Goal: Communication & Community: Answer question/provide support

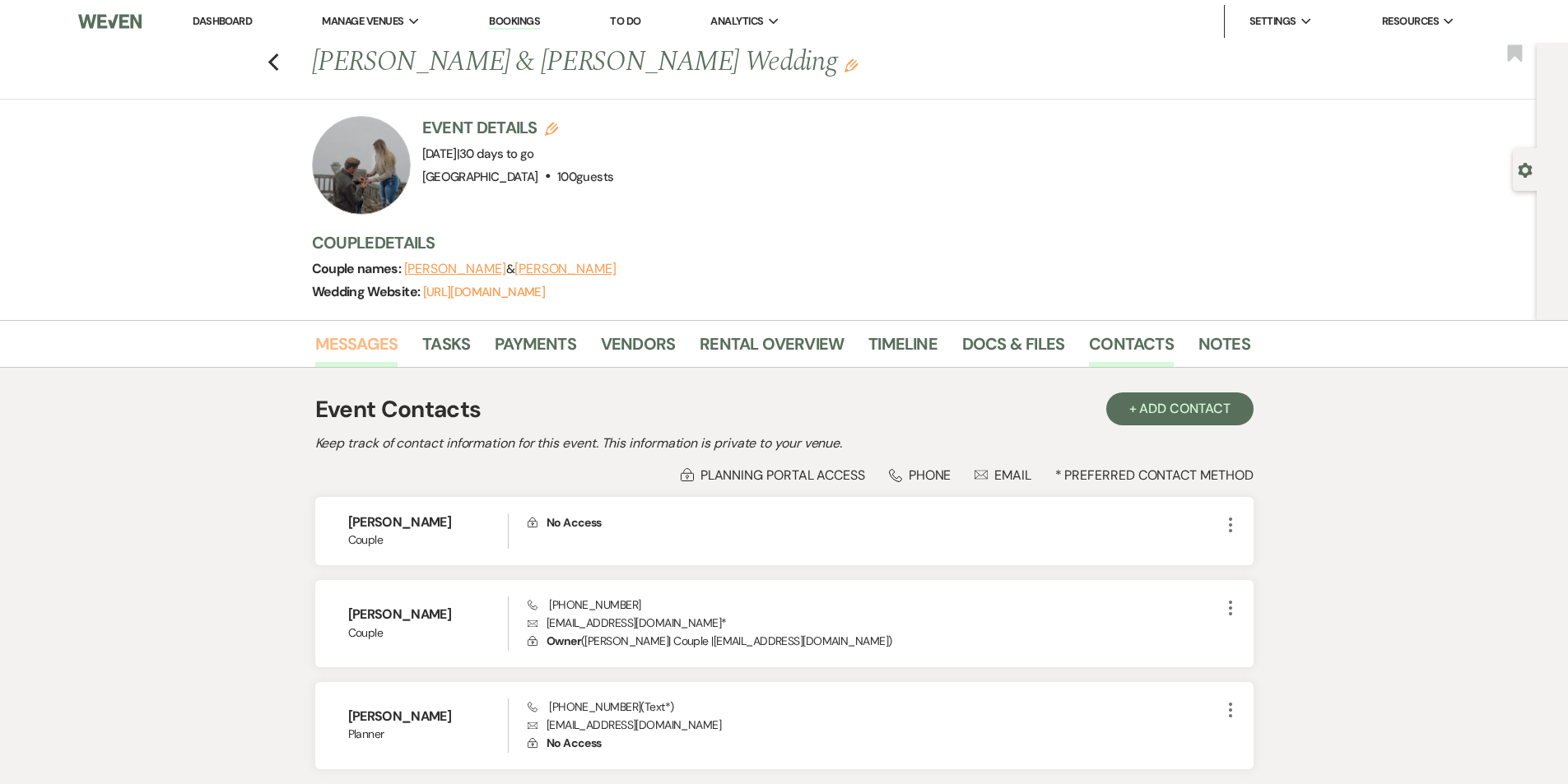
click at [349, 336] on link "Messages" at bounding box center [357, 349] width 83 height 37
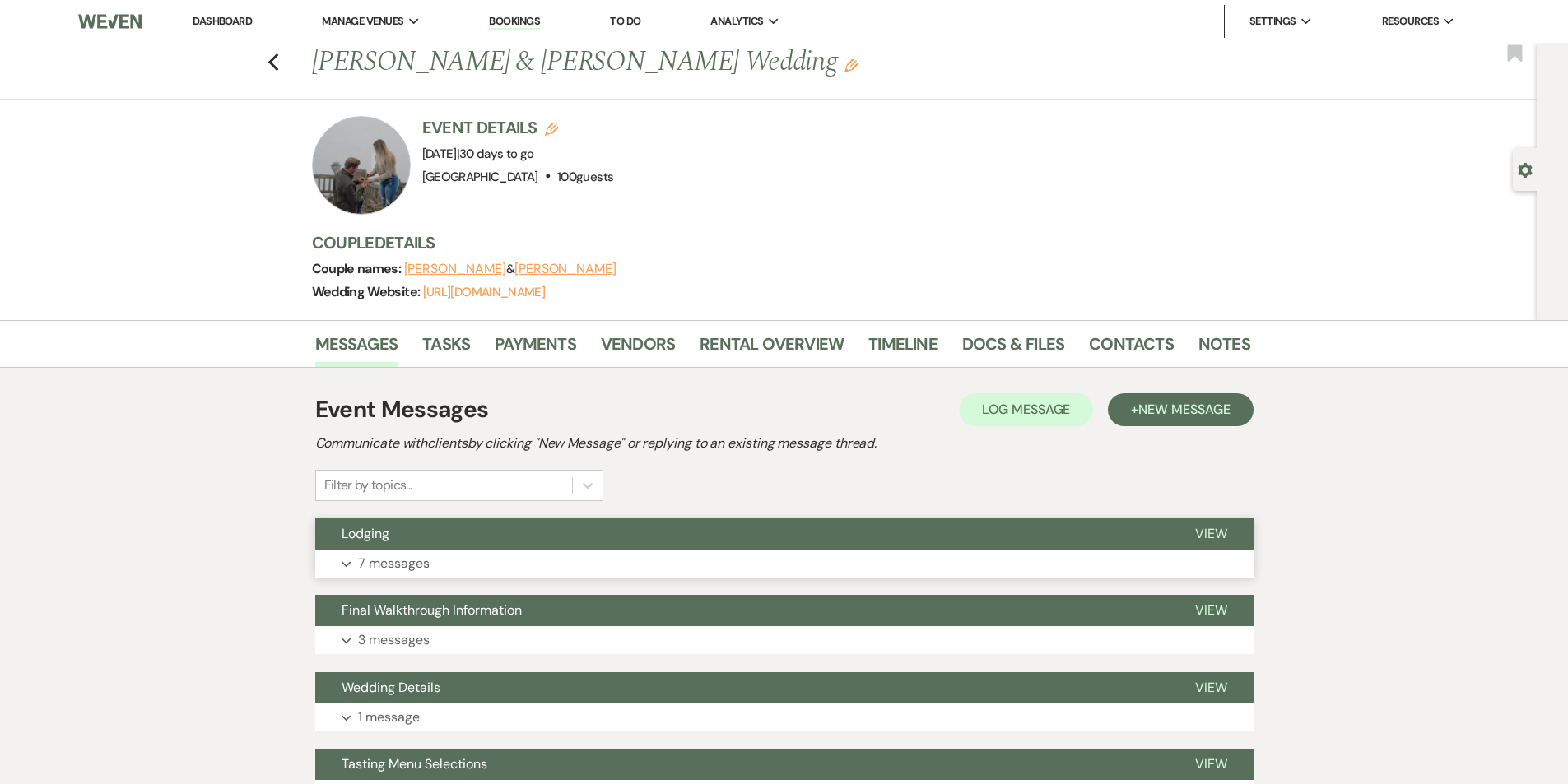
click at [557, 568] on button "Expand 7 messages" at bounding box center [784, 564] width 938 height 28
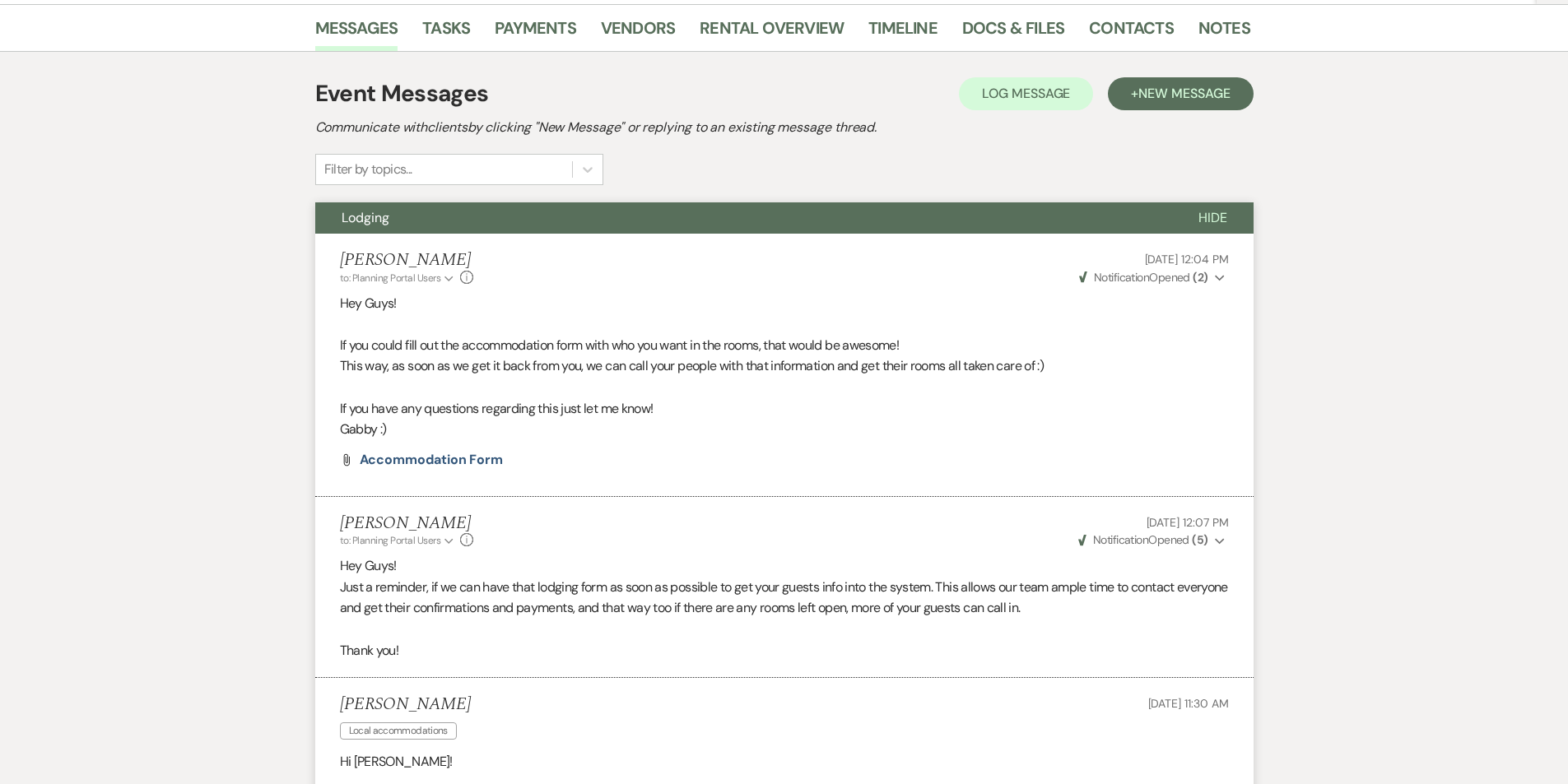
scroll to position [289, 0]
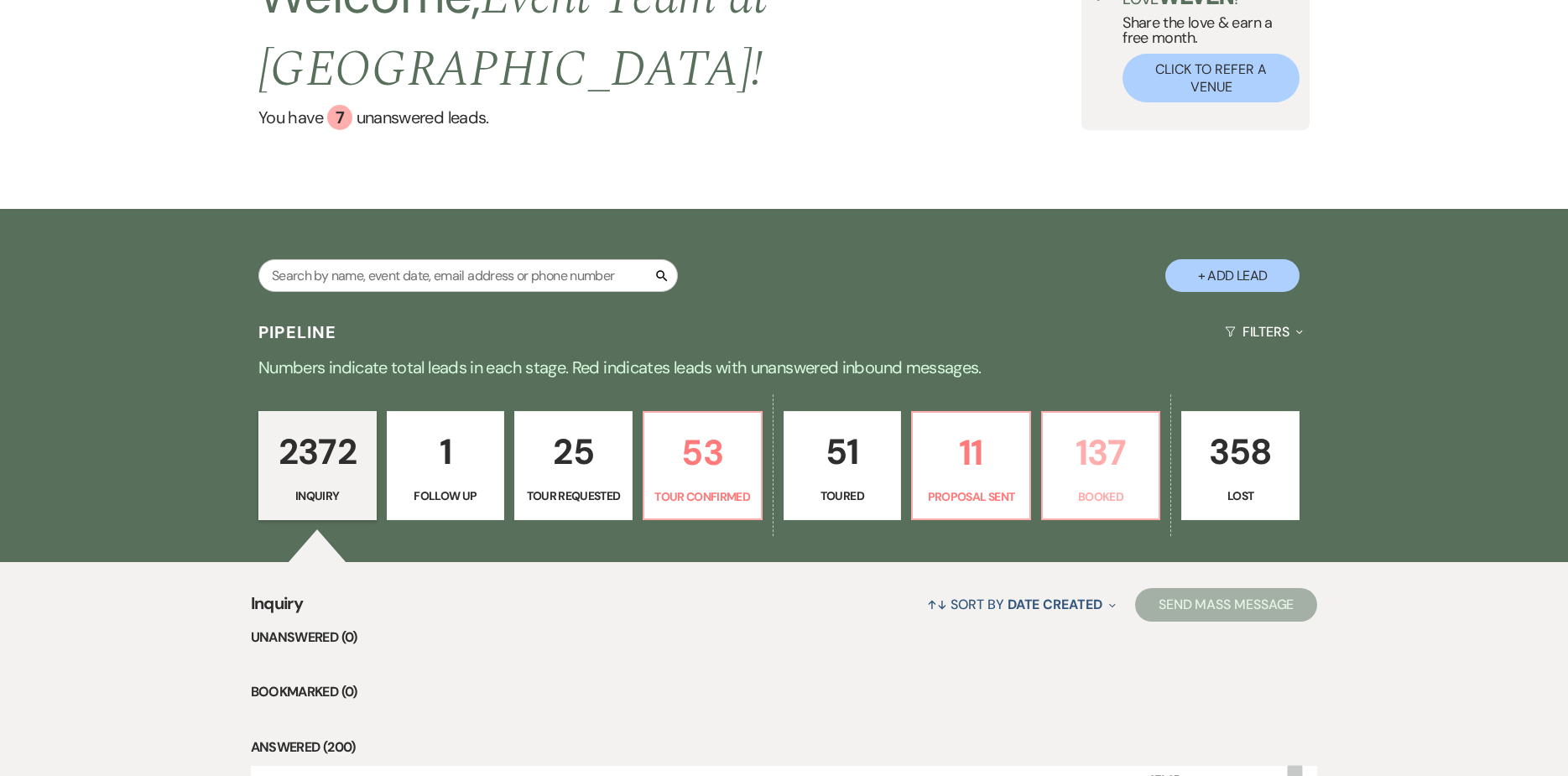
scroll to position [168, 0]
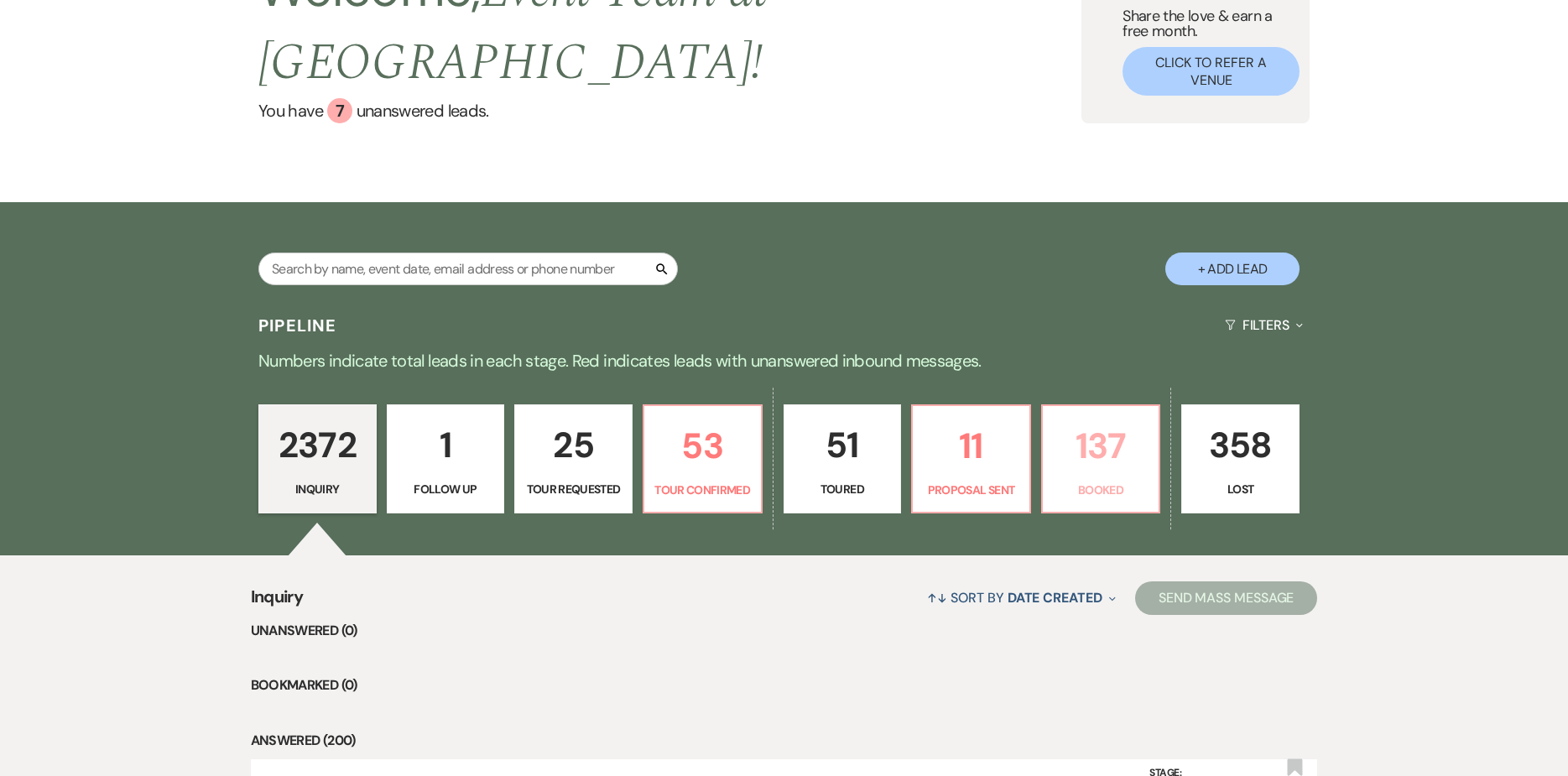
click at [1126, 418] on p "137" at bounding box center [1102, 446] width 97 height 56
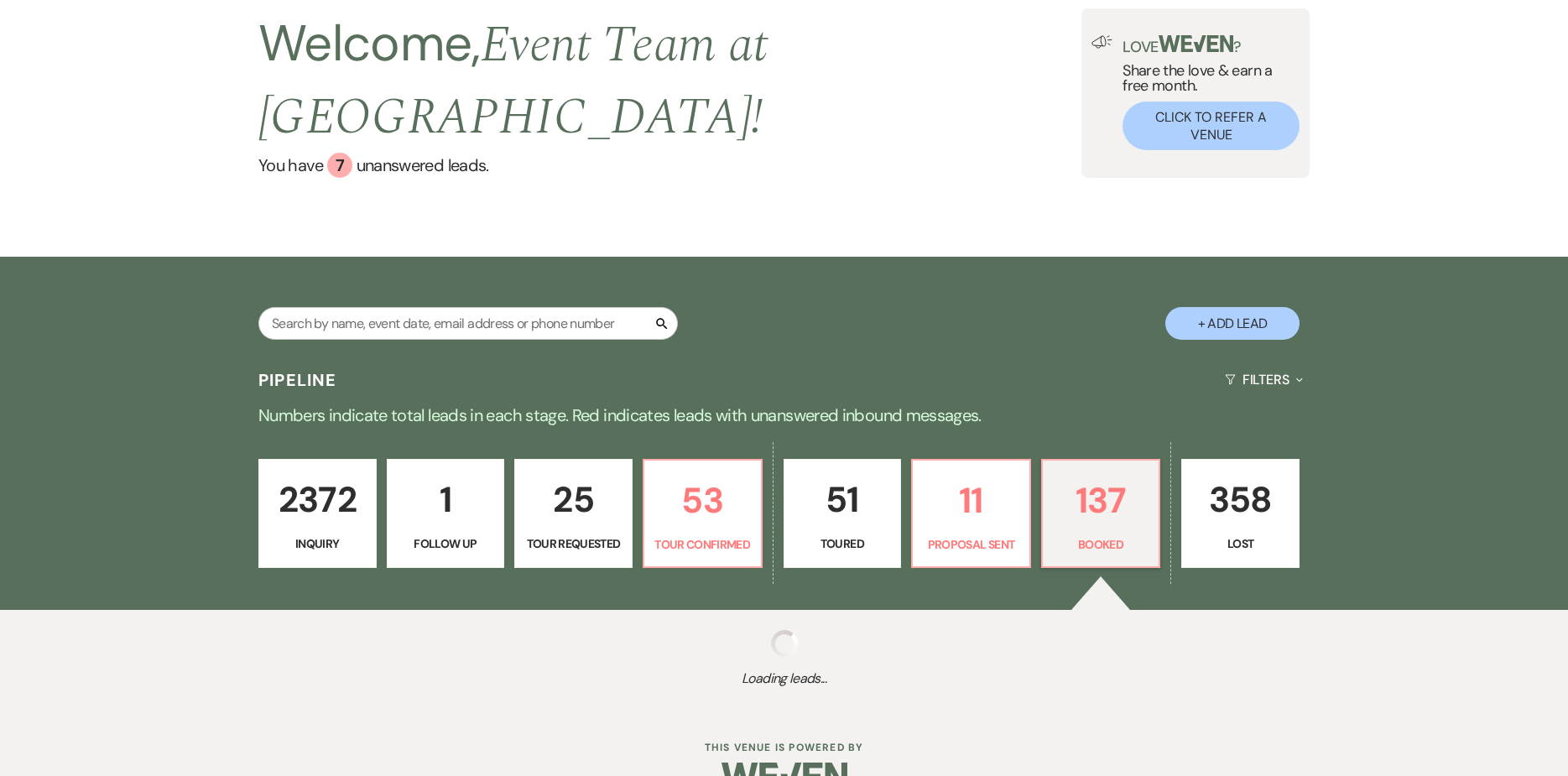
select select "7"
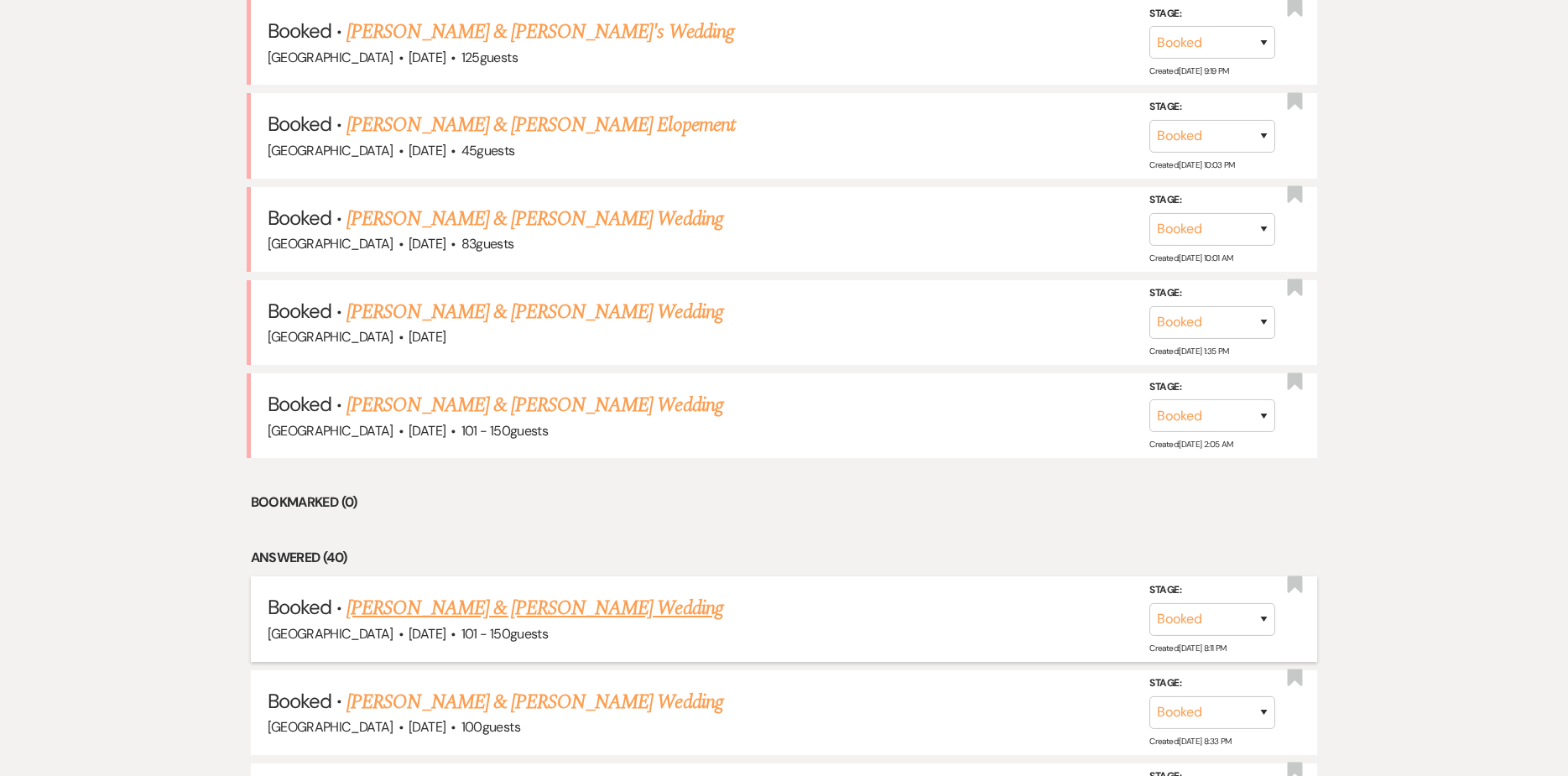
scroll to position [818, 0]
click at [536, 686] on link "[PERSON_NAME] & [PERSON_NAME] Wedding" at bounding box center [534, 701] width 376 height 31
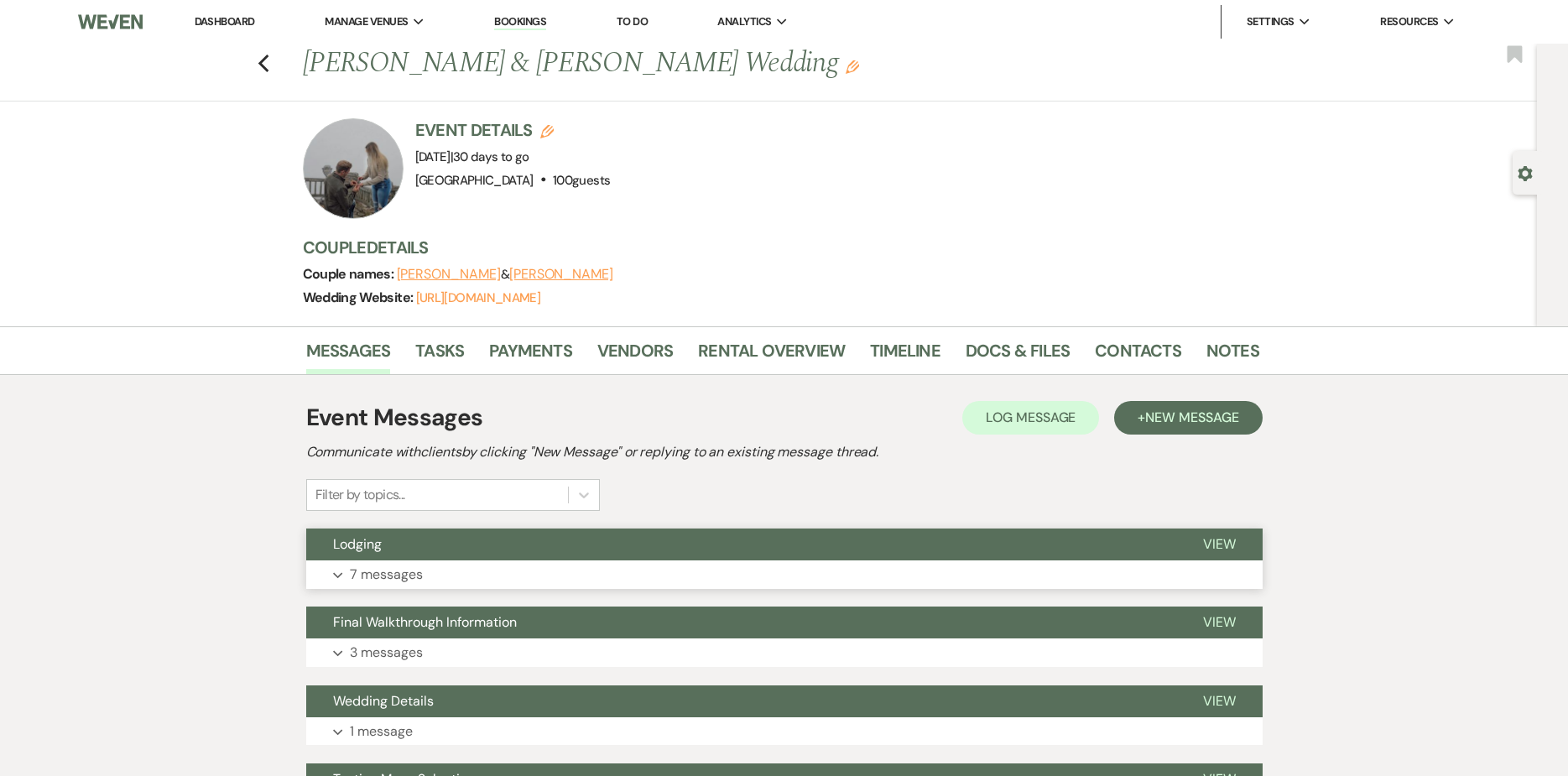
click at [425, 568] on button "Expand 7 messages" at bounding box center [784, 575] width 957 height 29
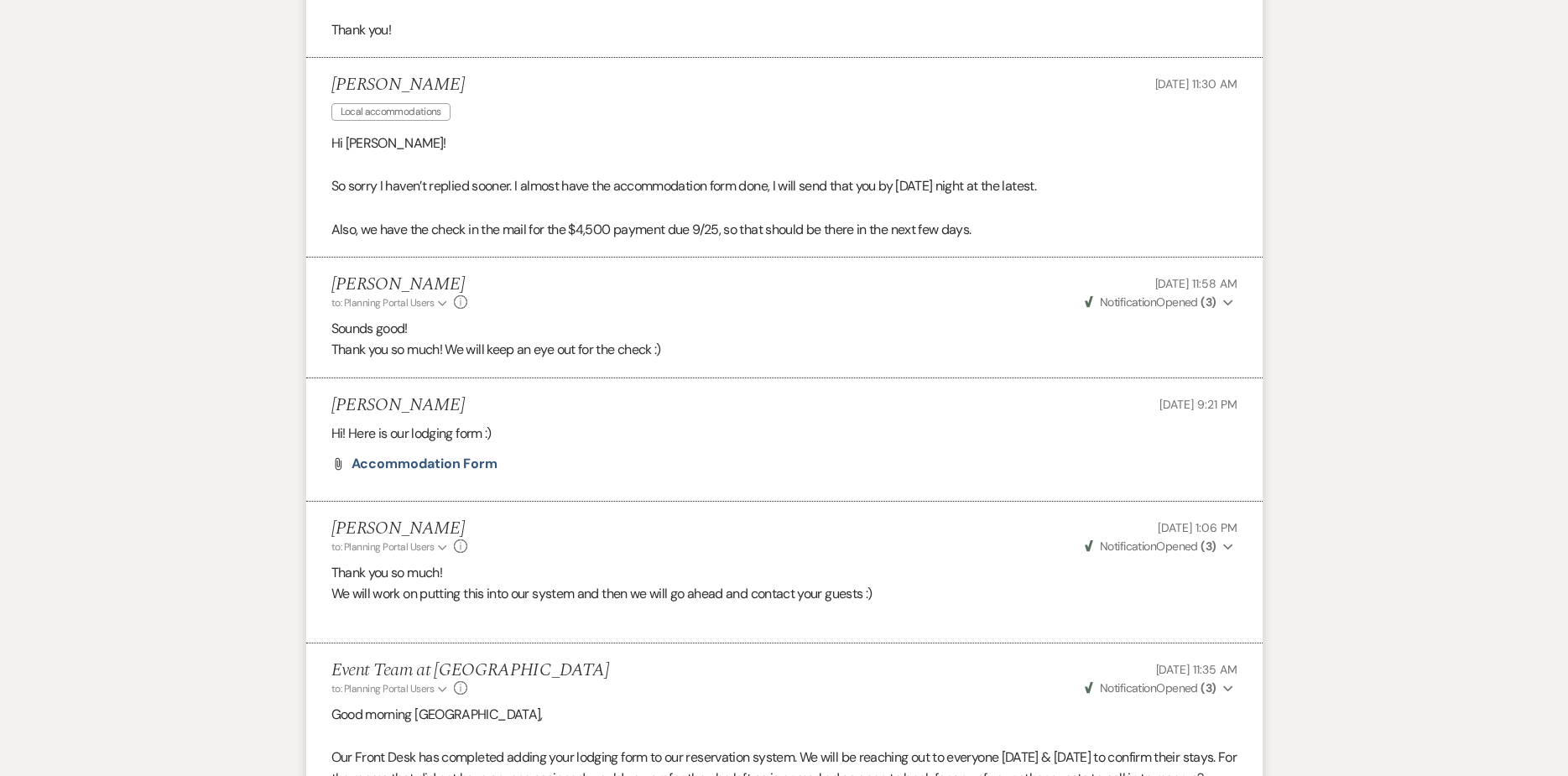
scroll to position [965, 0]
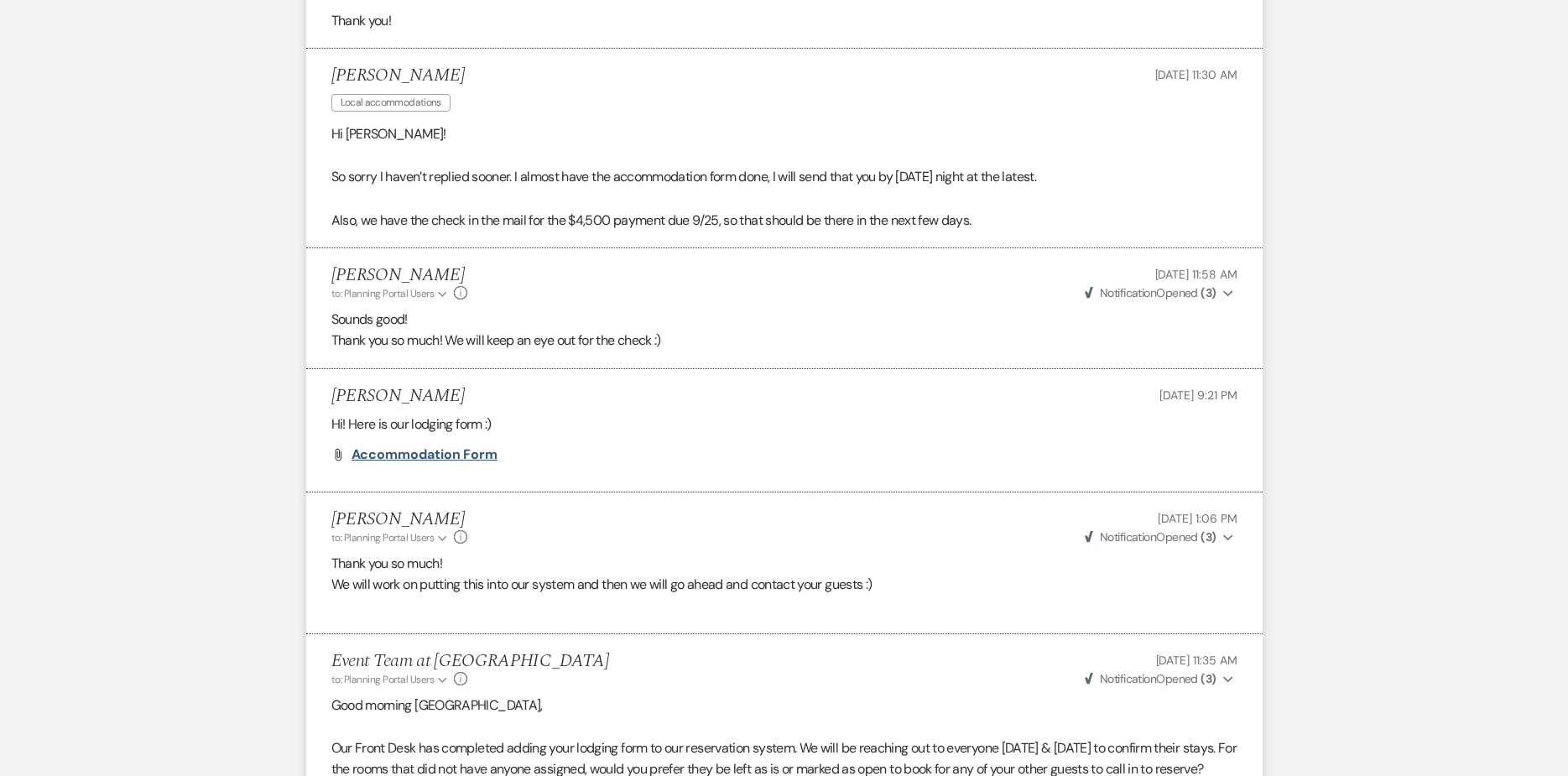
click at [371, 456] on span "Accommodation Form" at bounding box center [425, 454] width 147 height 18
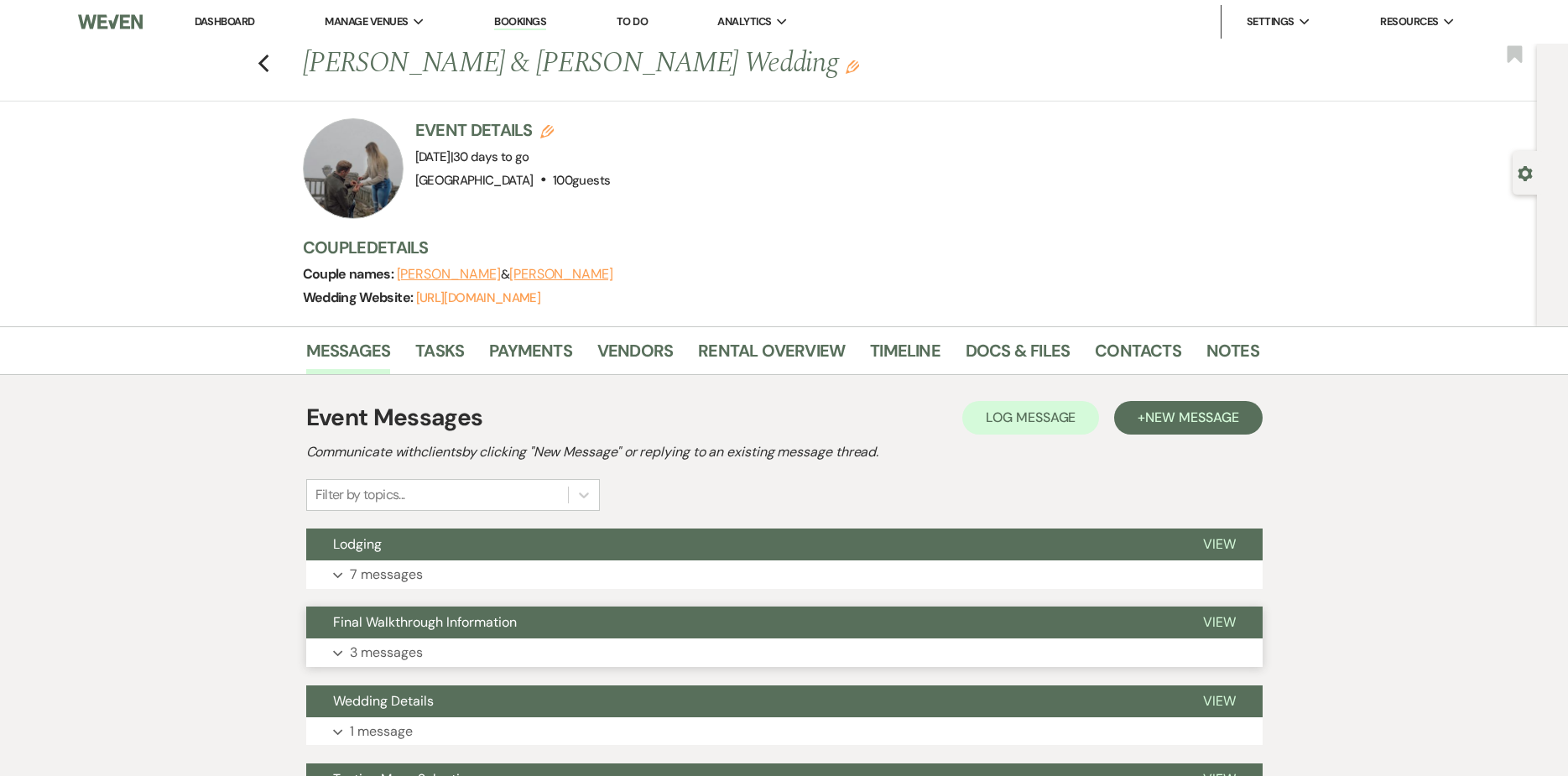
click at [427, 652] on button "Expand 3 messages" at bounding box center [784, 653] width 957 height 29
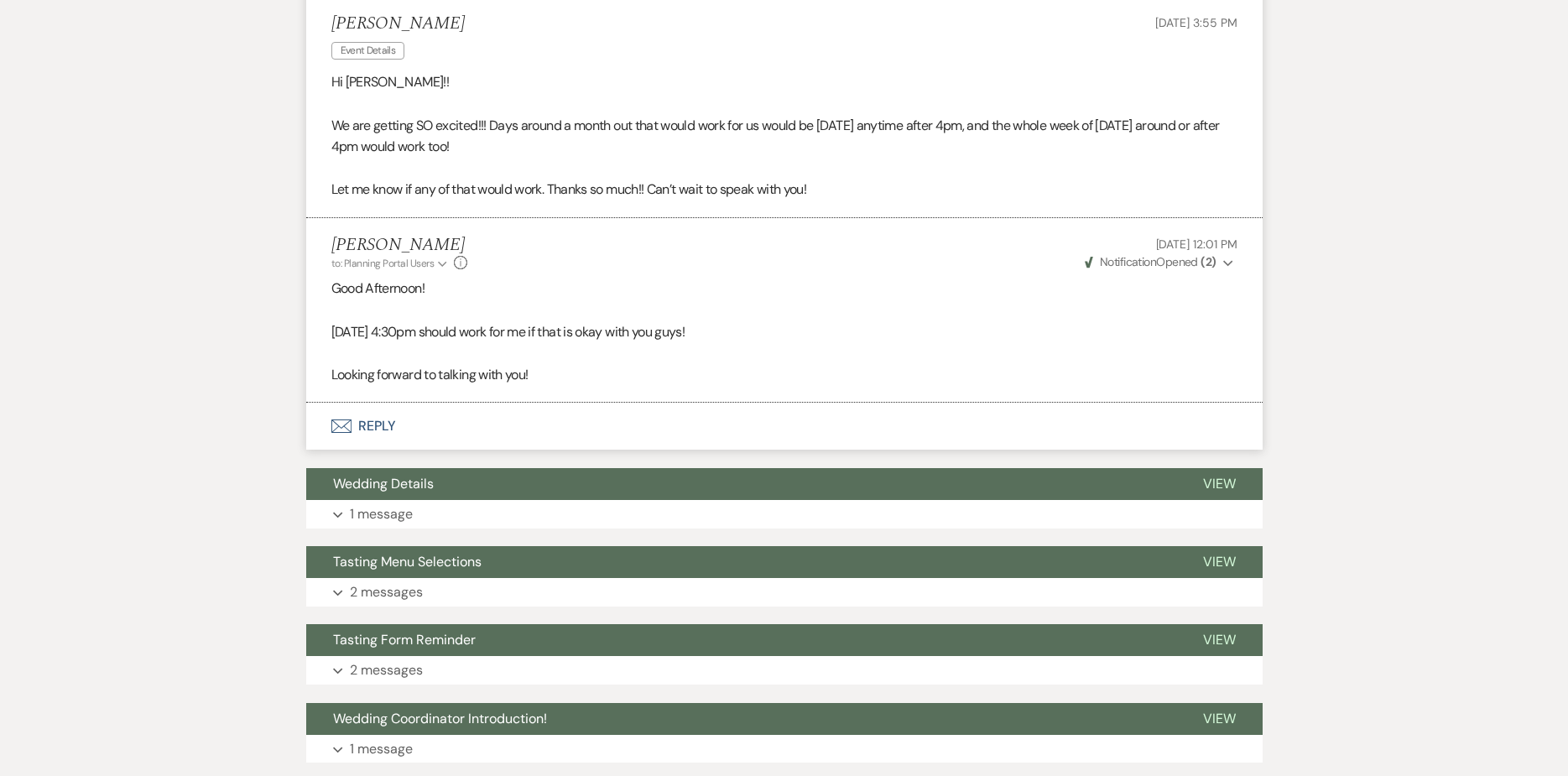
scroll to position [1007, 0]
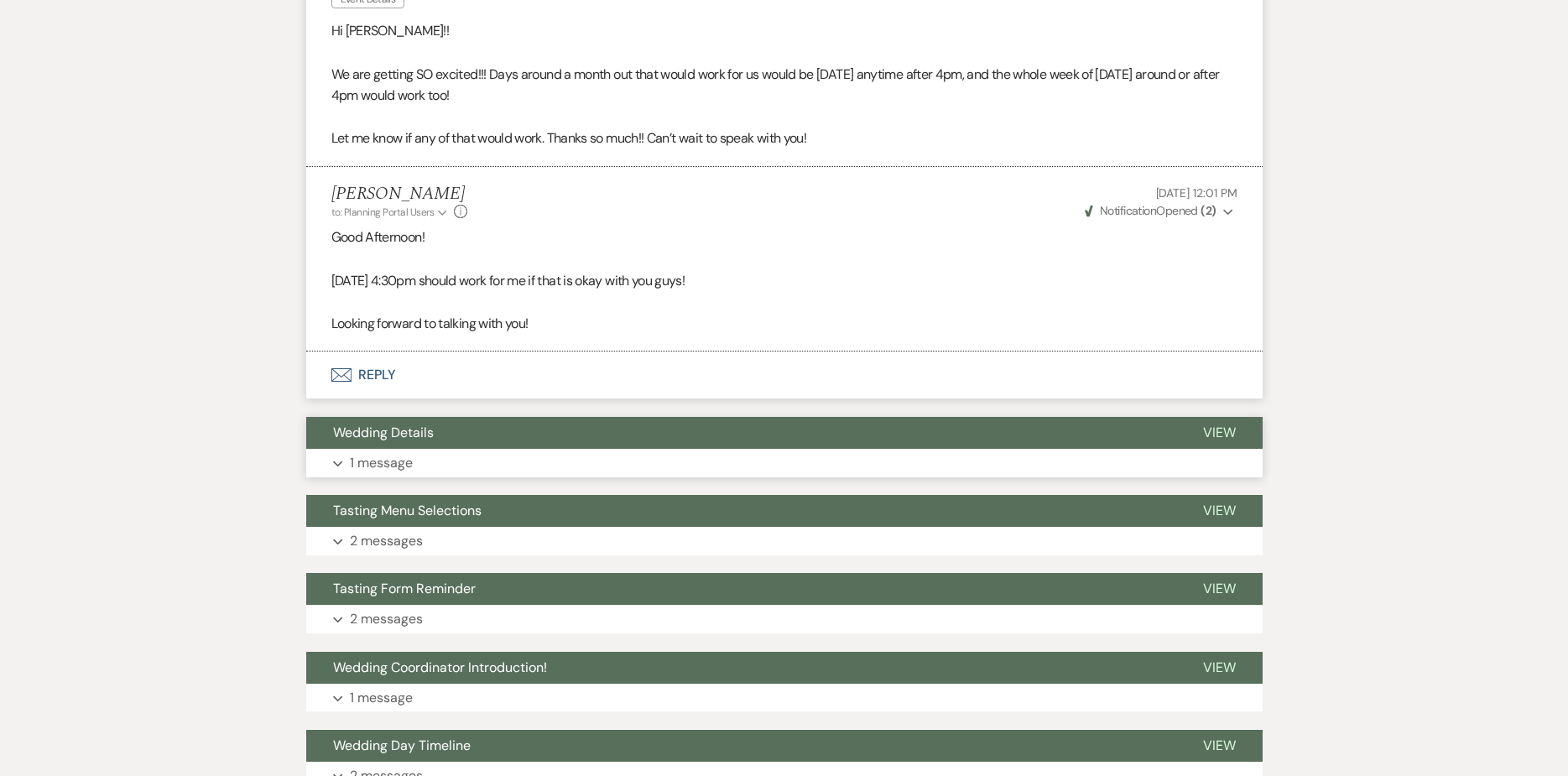
click at [403, 459] on p "1 message" at bounding box center [382, 463] width 63 height 22
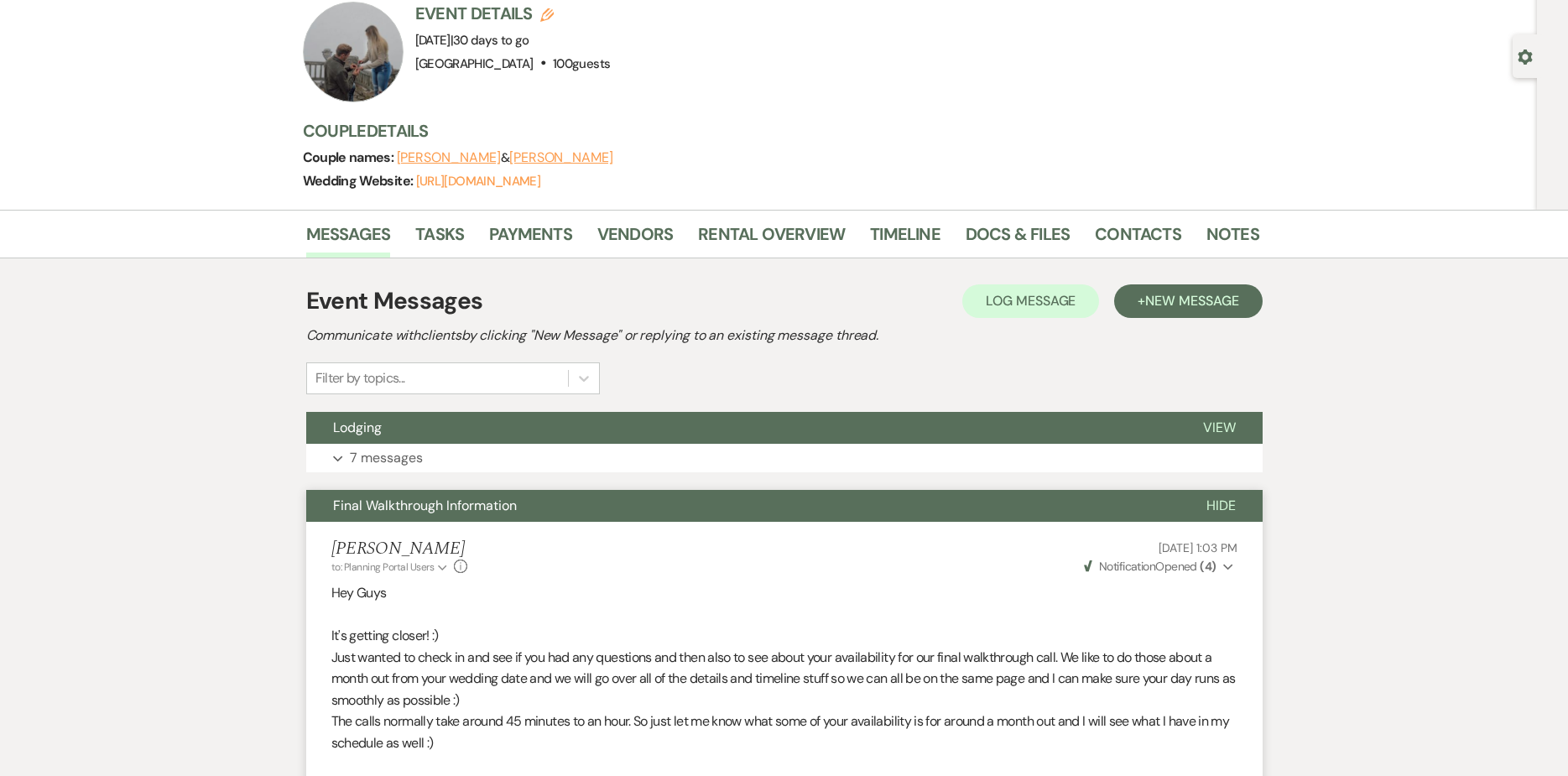
scroll to position [0, 0]
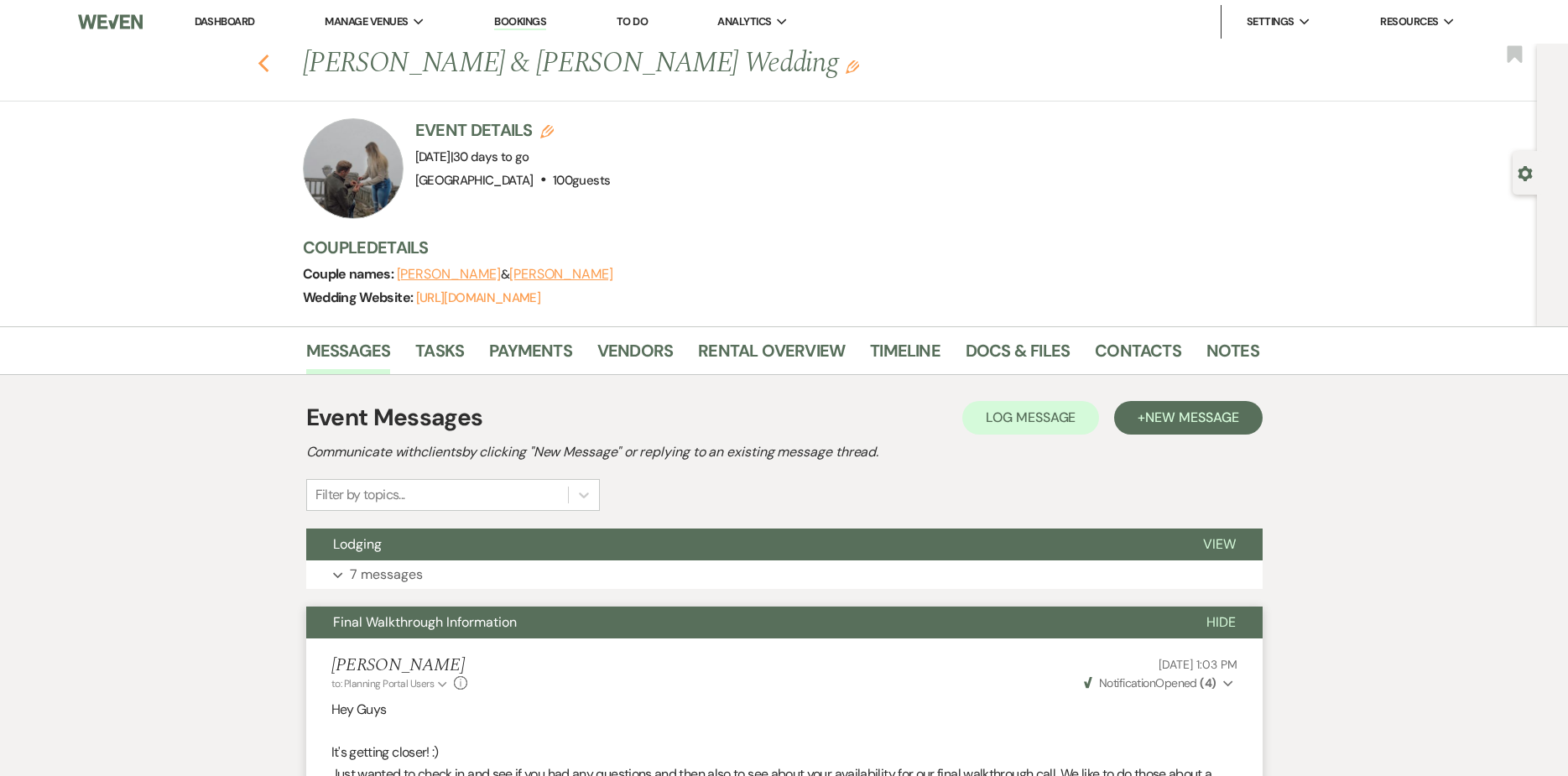
click at [267, 61] on use "button" at bounding box center [263, 64] width 11 height 19
